Goal: Task Accomplishment & Management: Complete application form

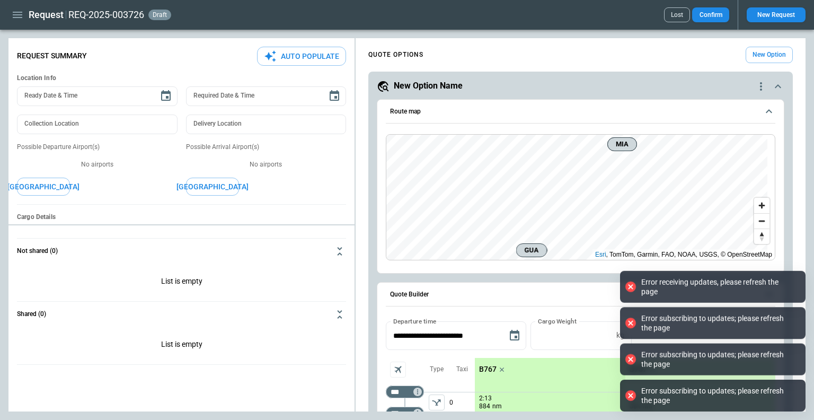
click at [779, 15] on button "New Request" at bounding box center [776, 14] width 59 height 15
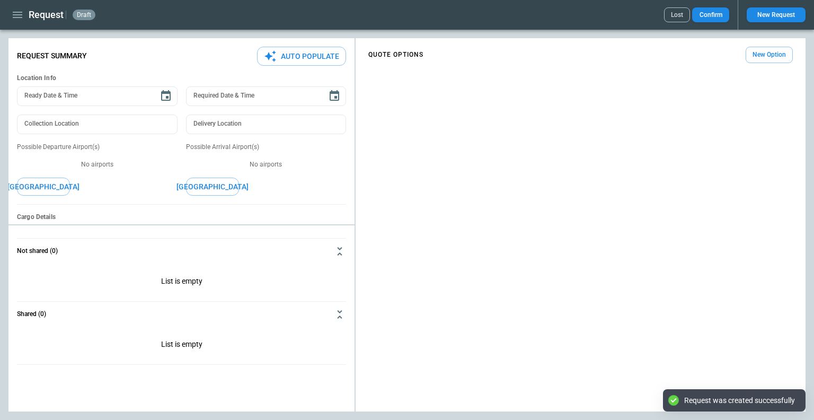
type textarea "*"
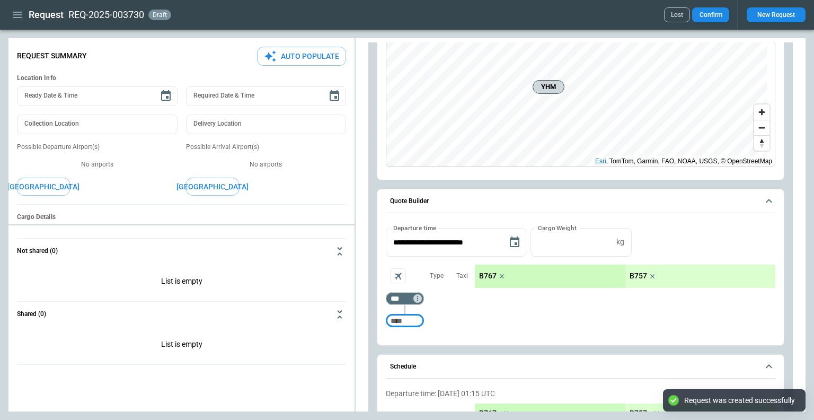
scroll to position [106, 0]
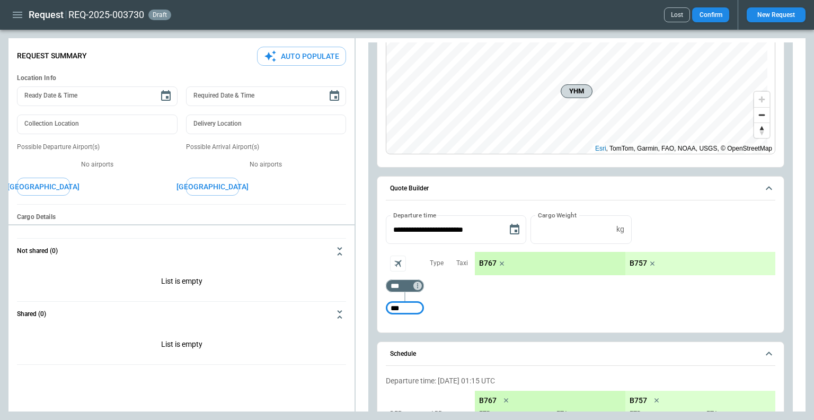
type input "***"
